Goal: Task Accomplishment & Management: Use online tool/utility

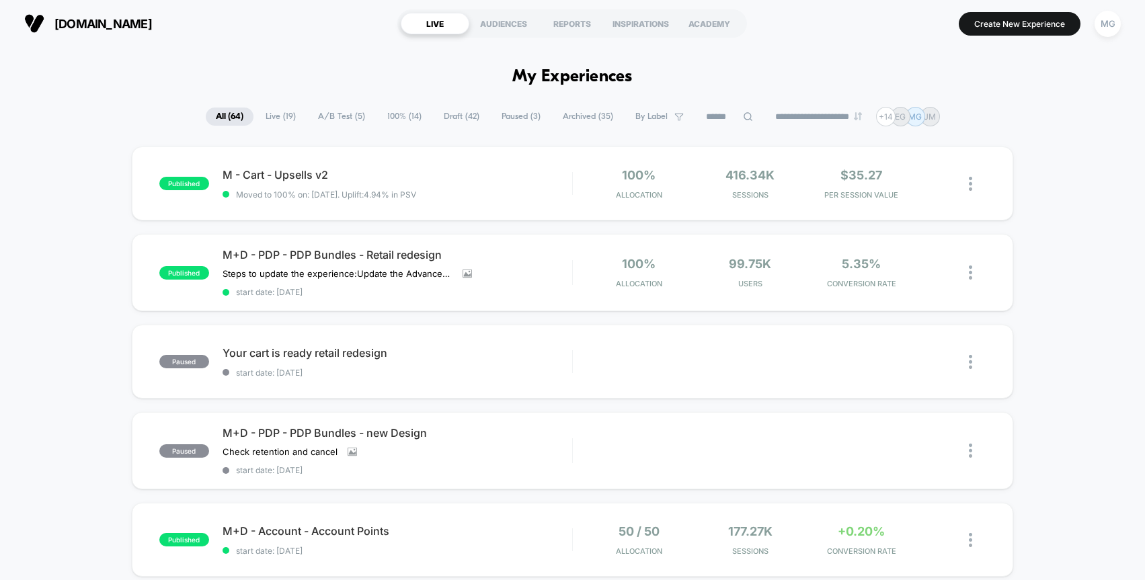
click at [461, 112] on span "Draft ( 42 )" at bounding box center [462, 117] width 56 height 18
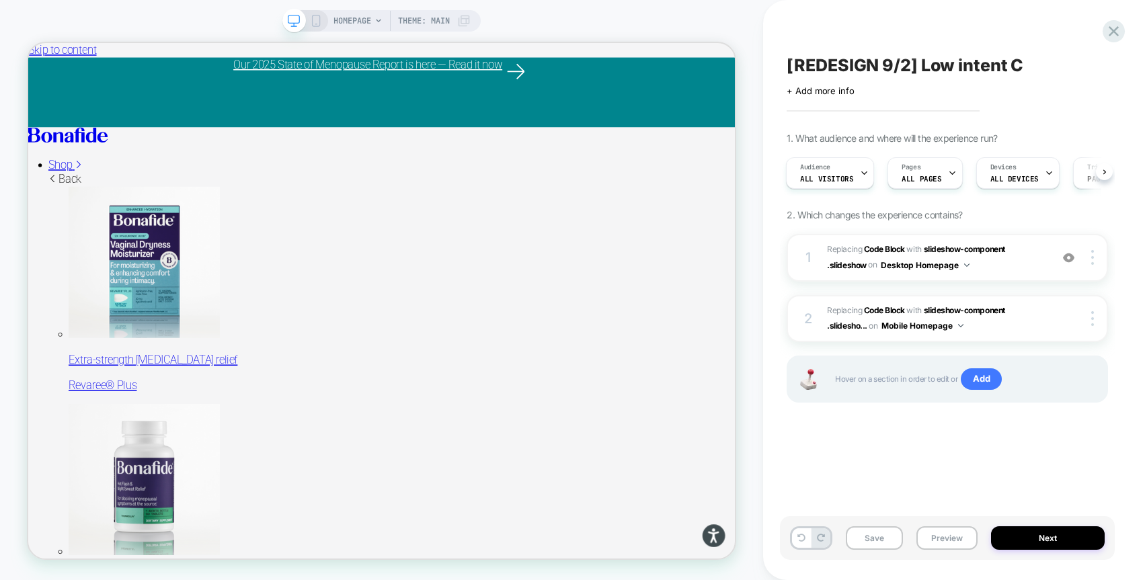
scroll to position [0, 1]
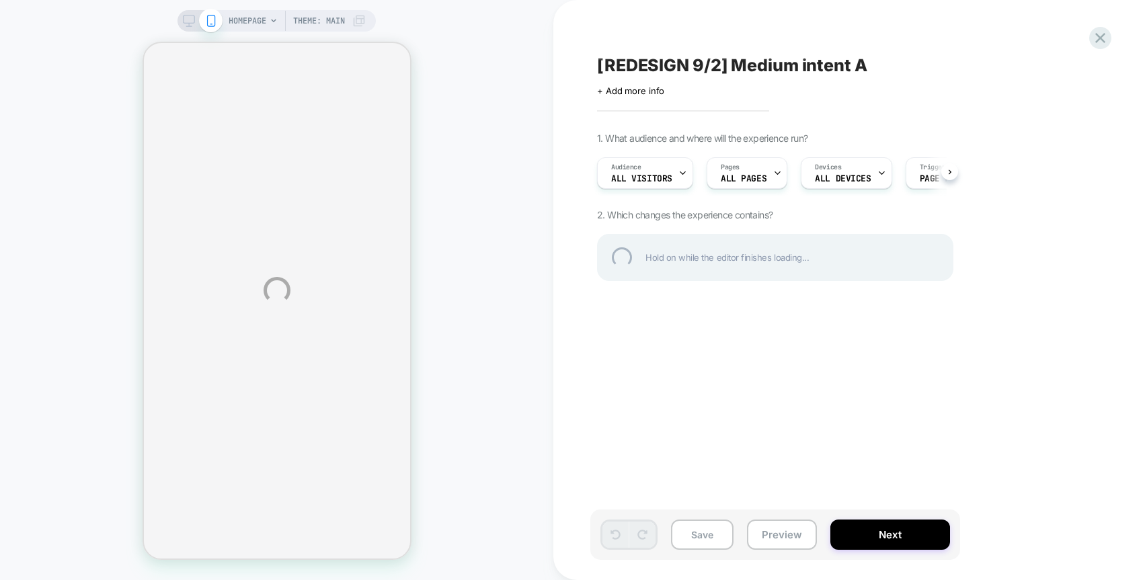
click at [512, 247] on div "HOMEPAGE Theme: MAIN [REDESIGN 9/2] Medium intent A Click to edit experience de…" at bounding box center [572, 290] width 1145 height 580
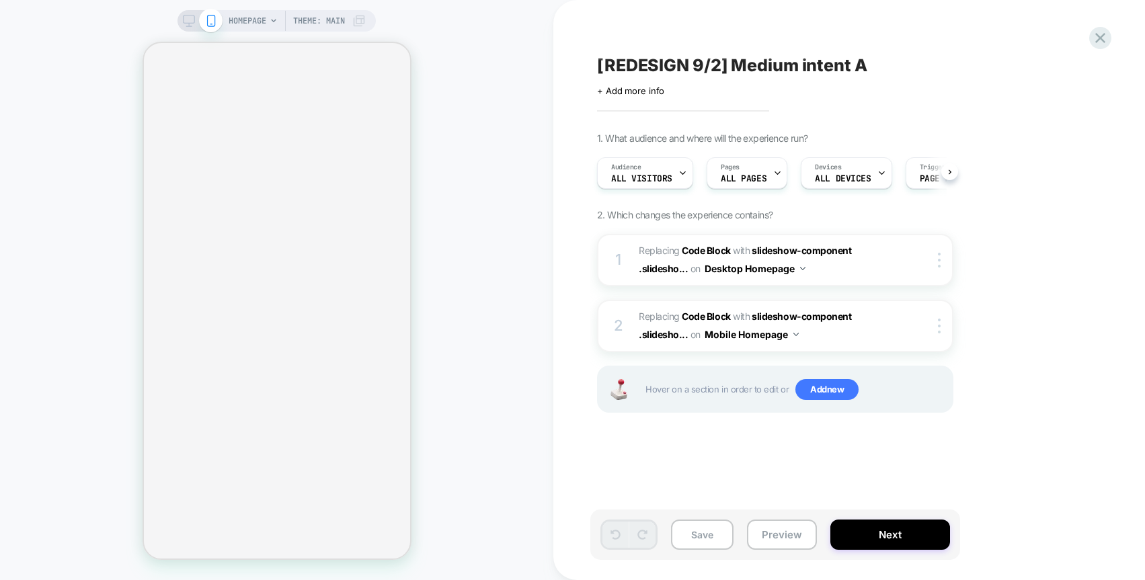
scroll to position [0, 1]
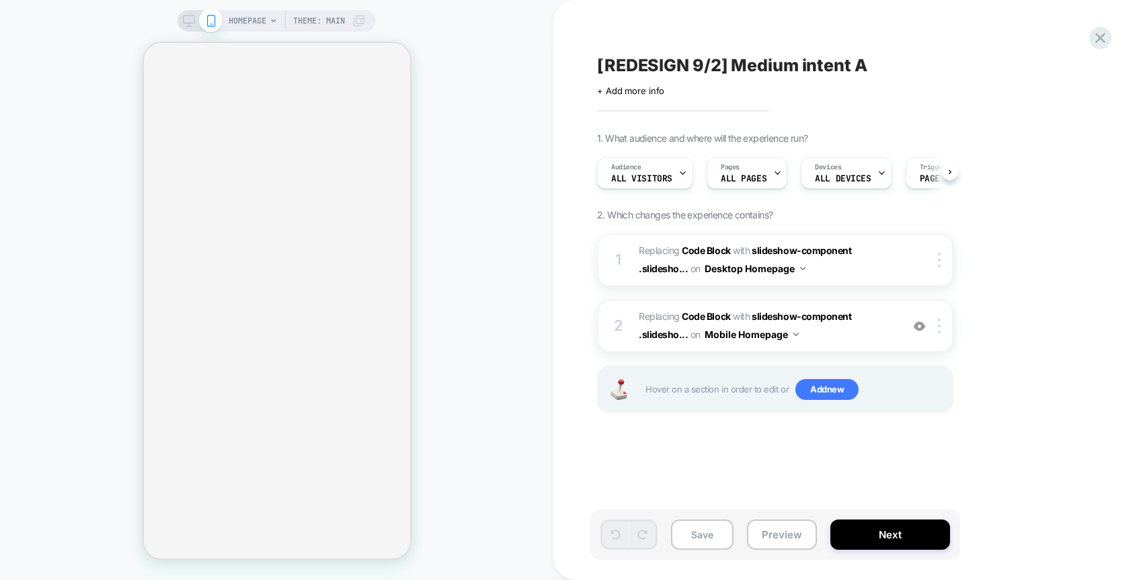
scroll to position [0, 1]
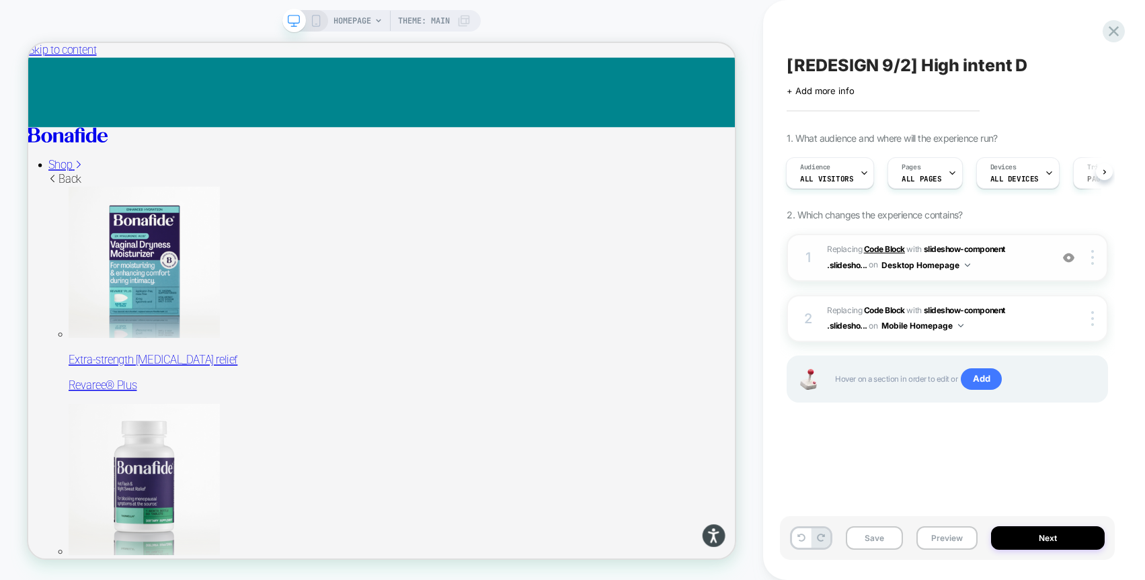
click at [884, 245] on b "Code Block" at bounding box center [884, 249] width 41 height 10
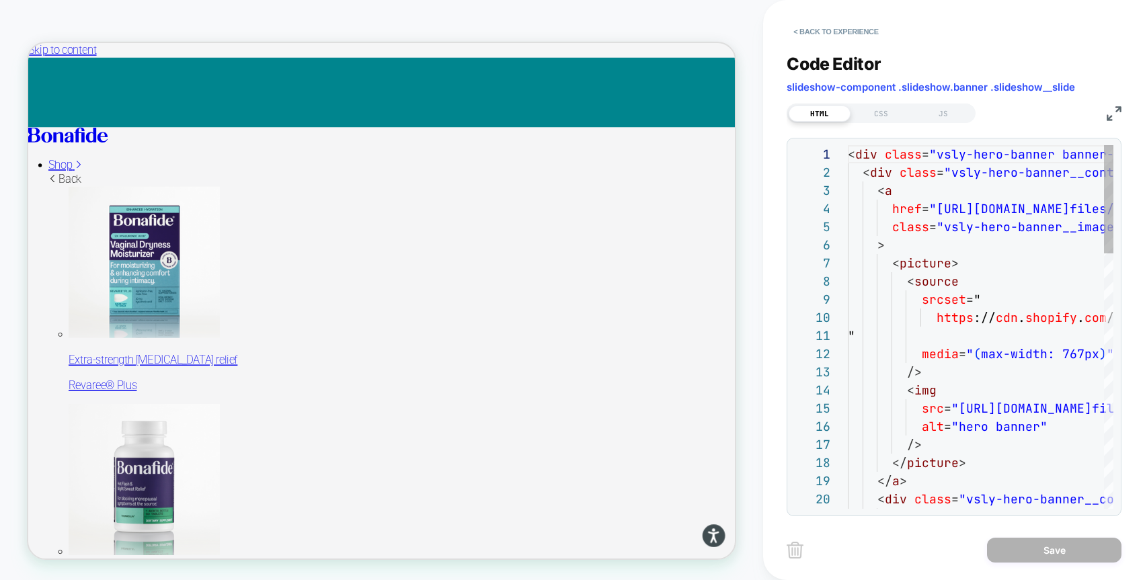
scroll to position [182, 0]
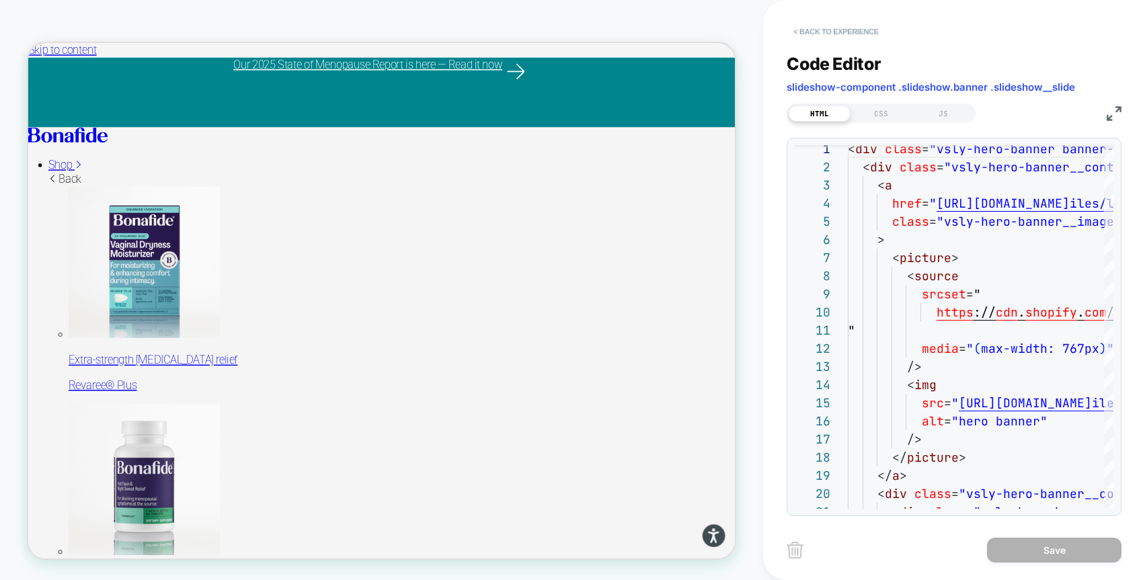
click at [833, 34] on button "< Back to experience" at bounding box center [836, 32] width 98 height 22
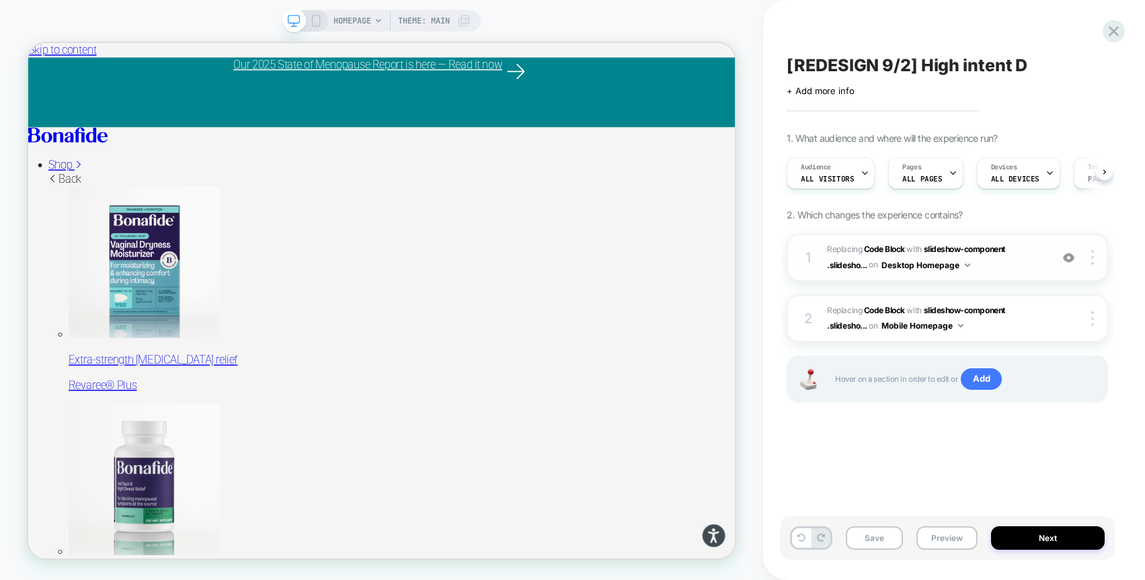
scroll to position [0, 1]
